Goal: Information Seeking & Learning: Learn about a topic

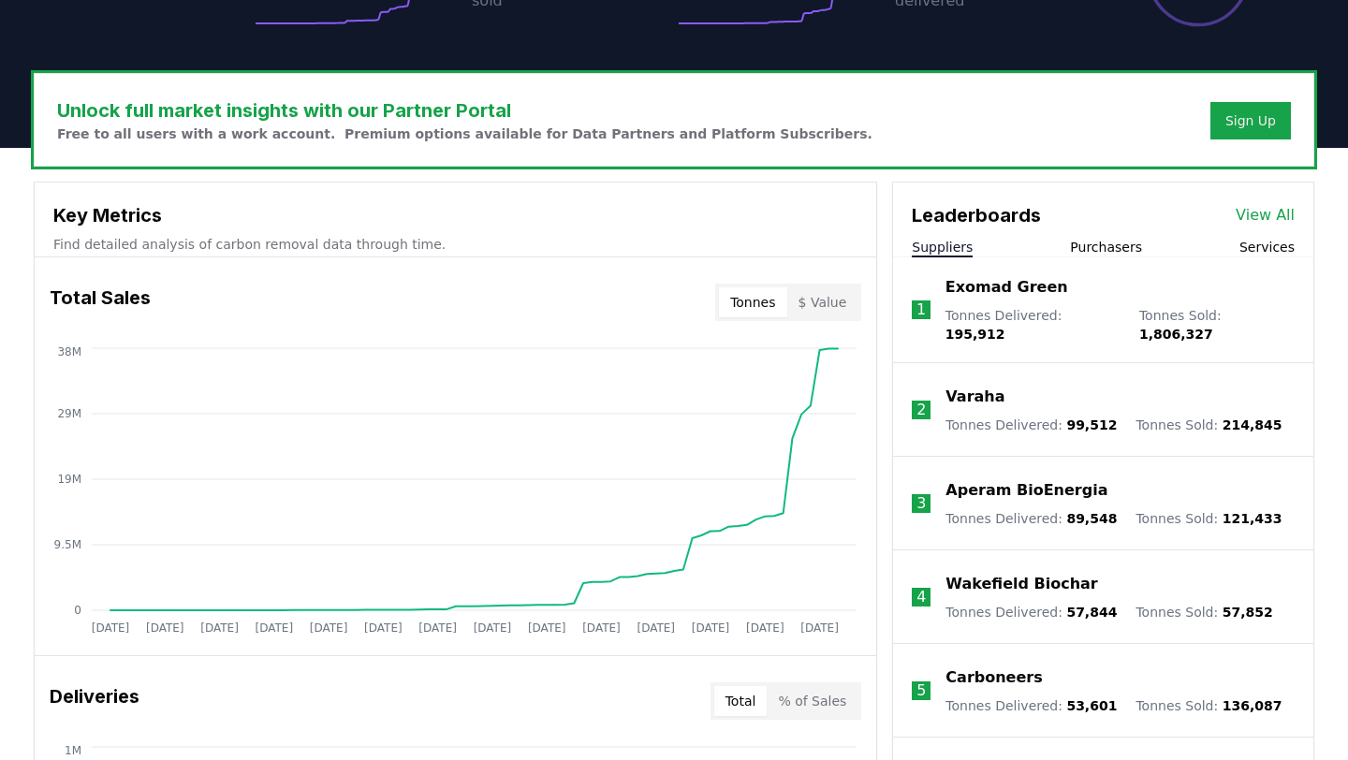
scroll to position [552, 0]
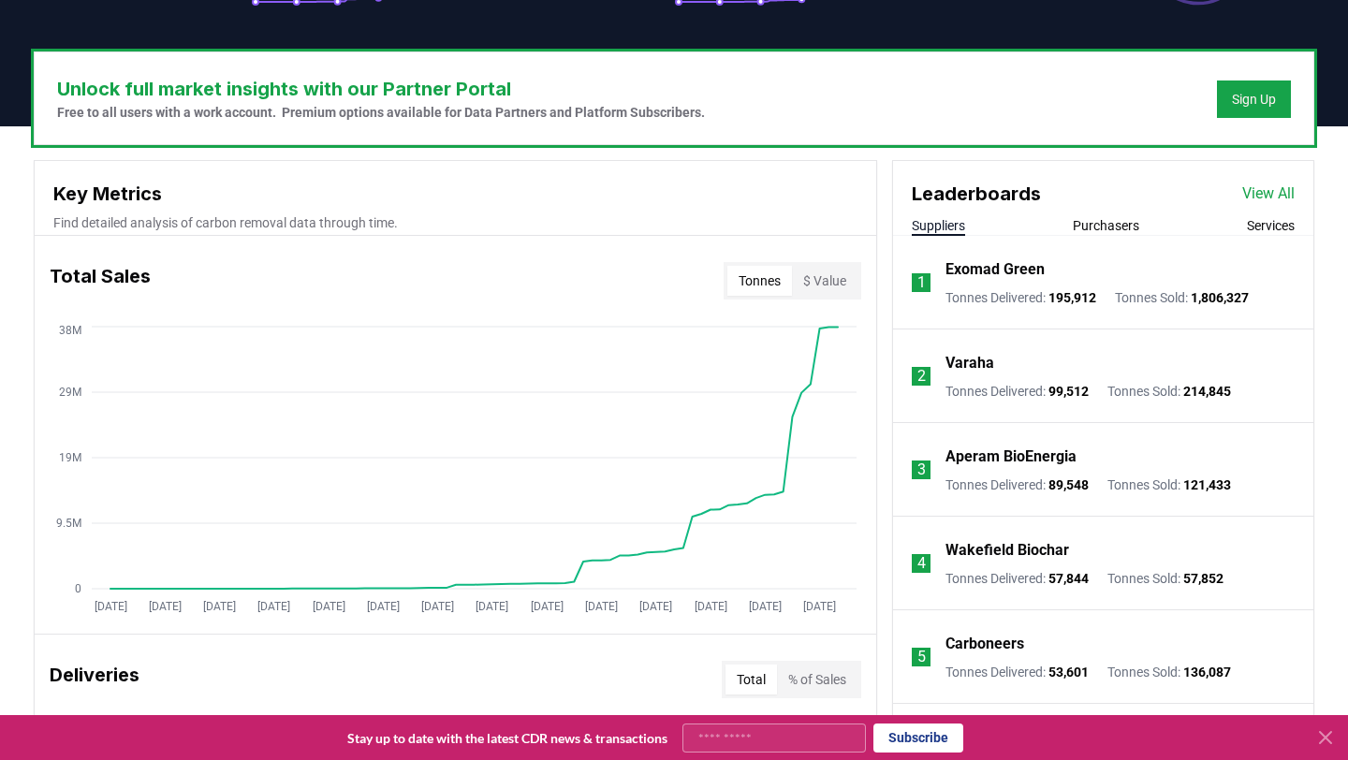
scroll to position [514, 0]
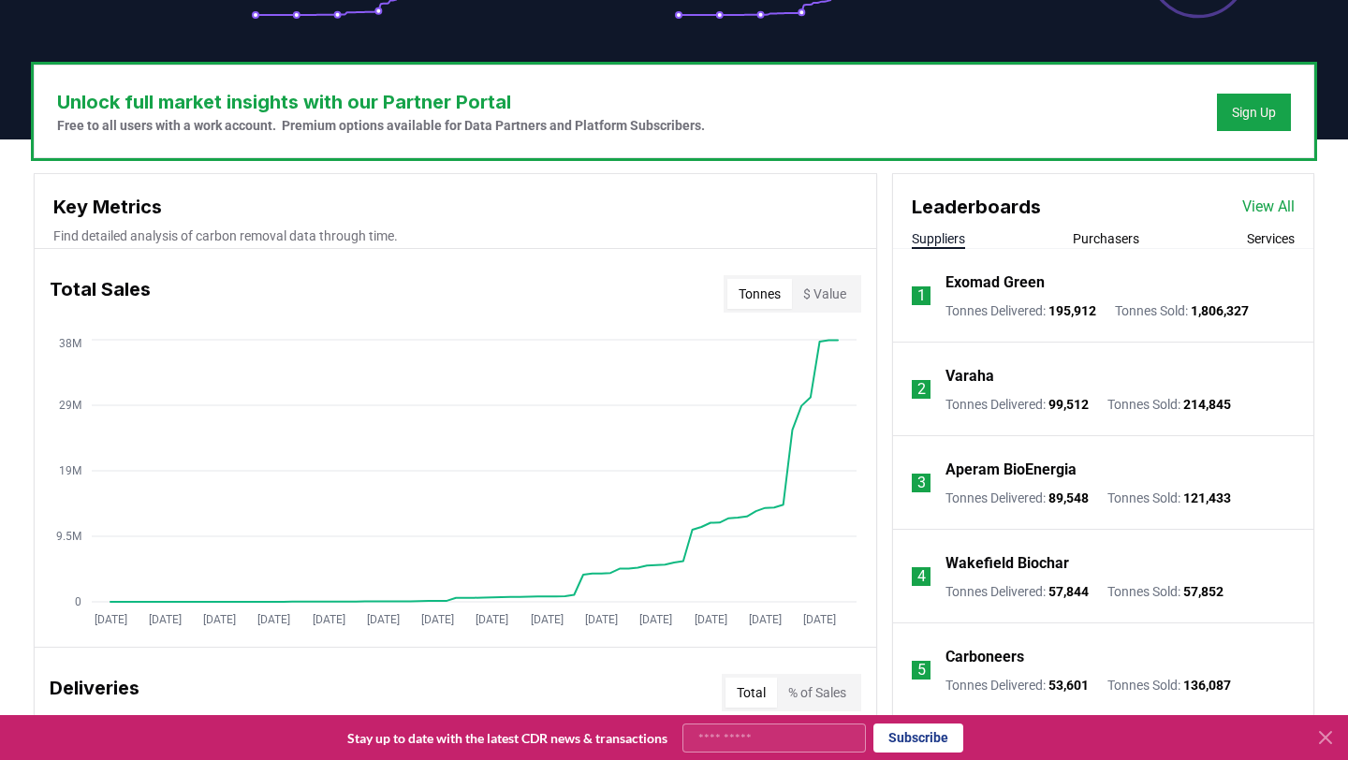
click at [1266, 203] on link "View All" at bounding box center [1269, 207] width 52 height 22
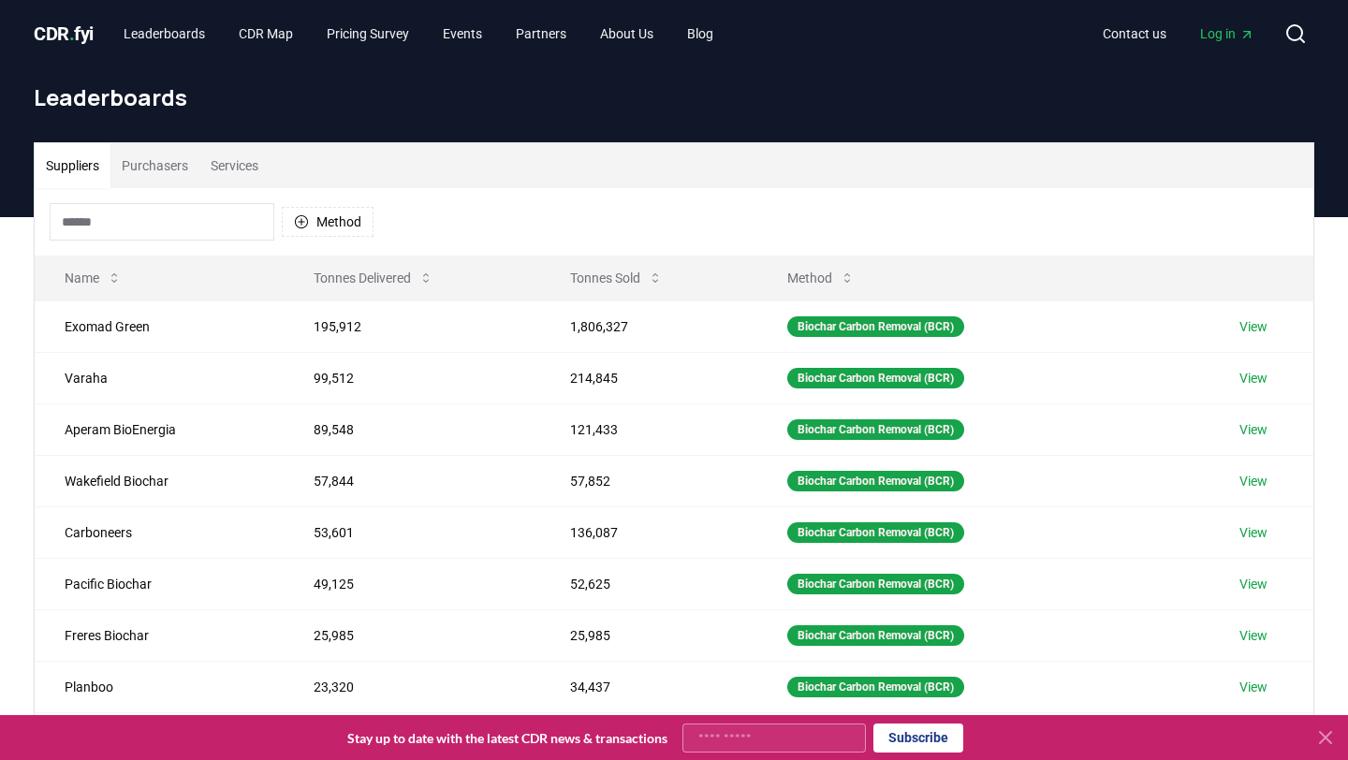
click at [183, 226] on input at bounding box center [162, 221] width 225 height 37
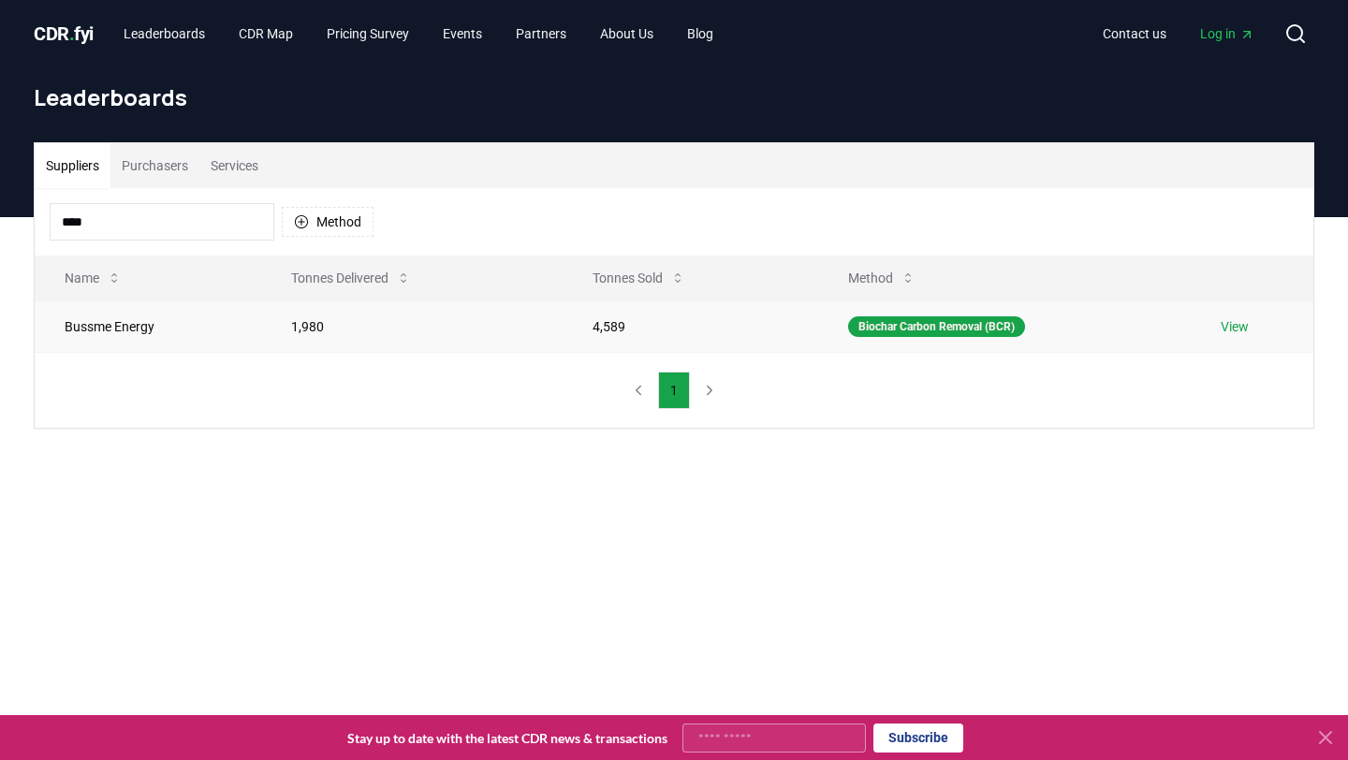
type input "****"
click at [1249, 331] on link "View" at bounding box center [1235, 326] width 28 height 19
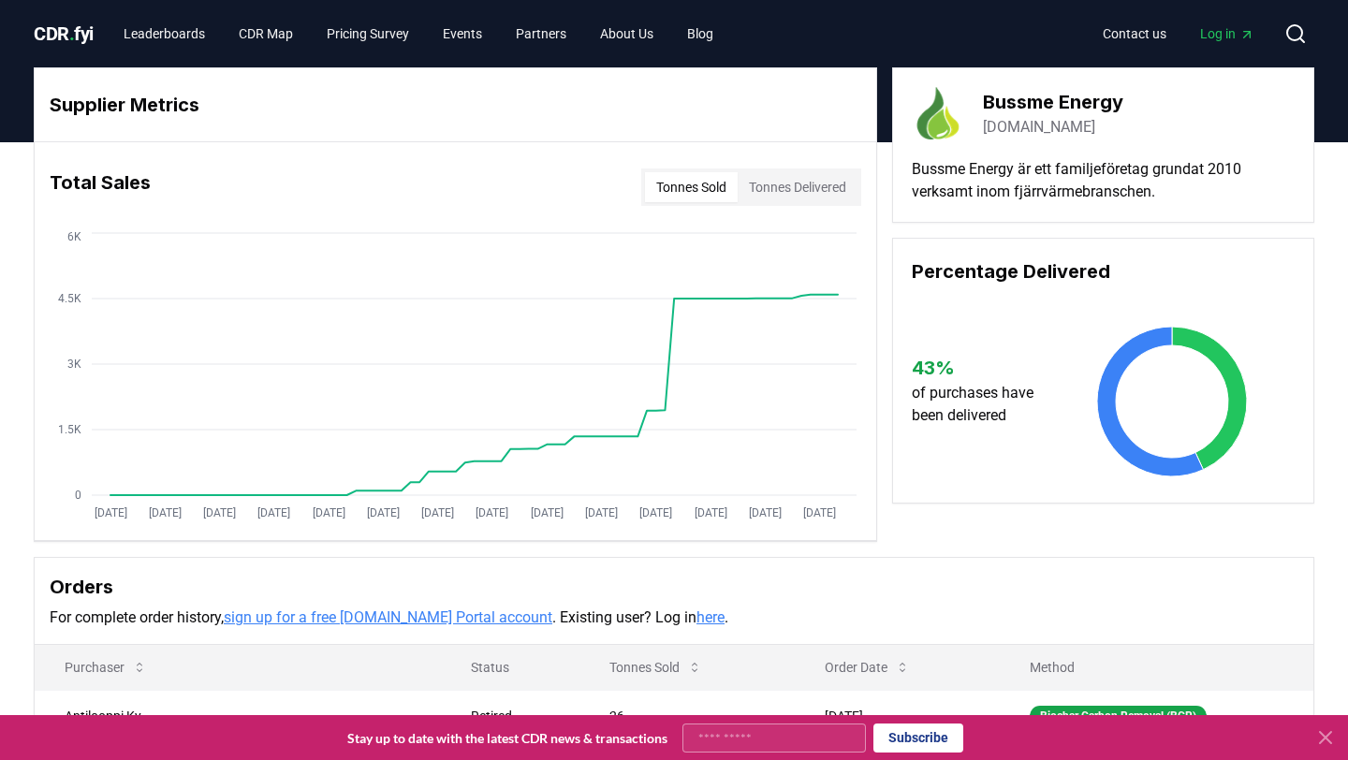
click at [919, 602] on div "Orders For complete order history, sign up for a free CDR.fyi Portal account . …" at bounding box center [674, 601] width 1279 height 87
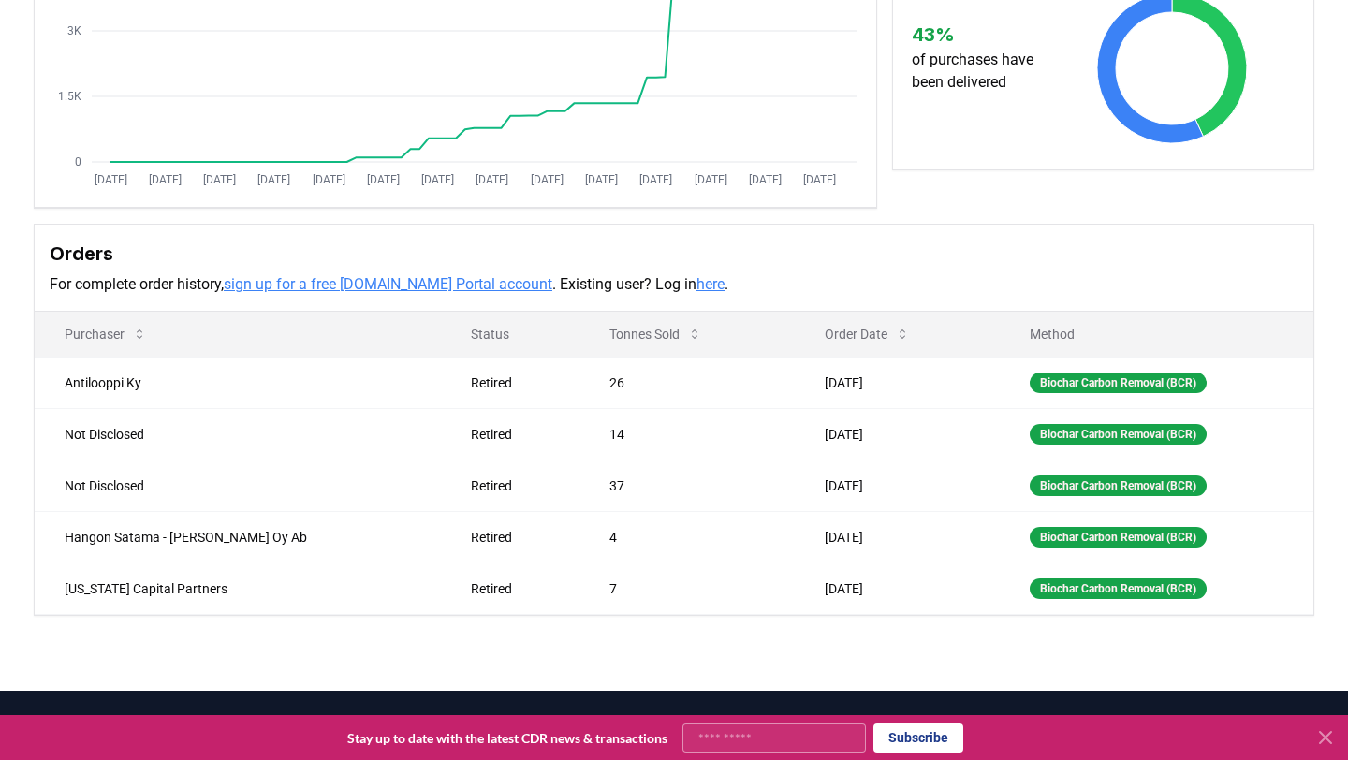
scroll to position [340, 0]
